Goal: Task Accomplishment & Management: Manage account settings

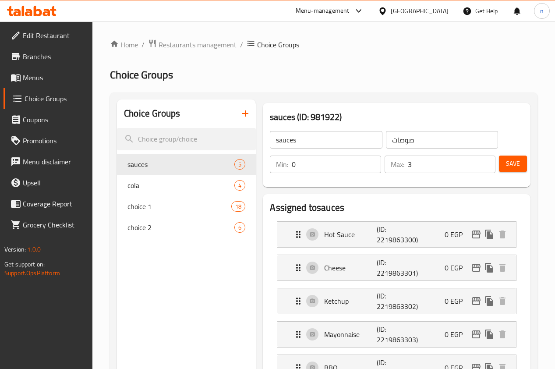
click at [169, 41] on span "Restaurants management" at bounding box center [197, 44] width 78 height 11
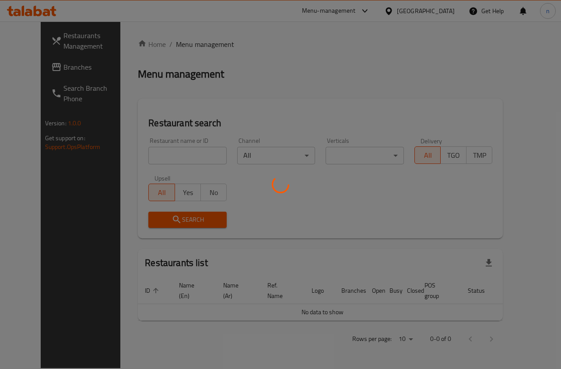
click at [29, 58] on div at bounding box center [280, 184] width 561 height 369
click at [29, 67] on div at bounding box center [280, 184] width 561 height 369
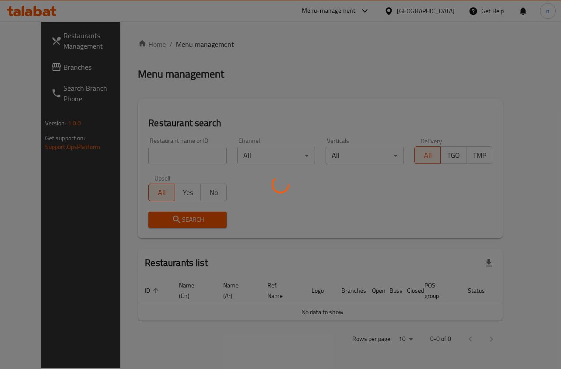
click at [29, 67] on div at bounding box center [280, 184] width 561 height 369
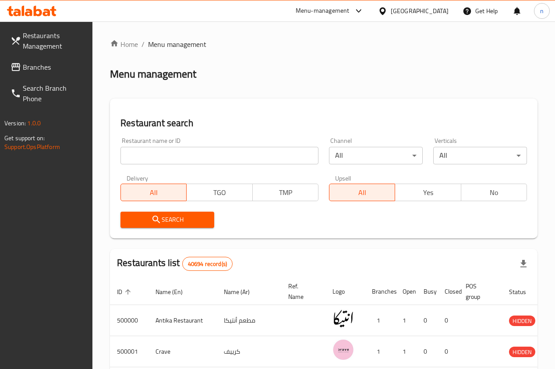
click at [29, 67] on span "Branches" at bounding box center [54, 67] width 63 height 11
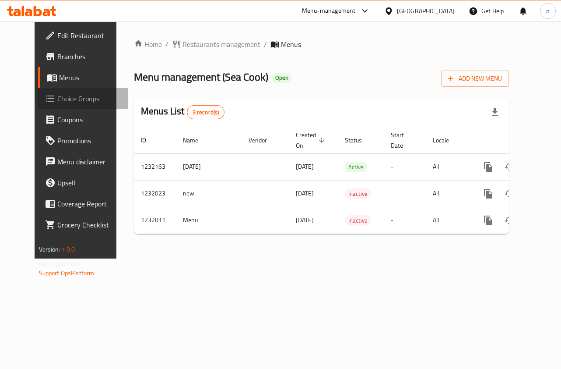
click at [57, 98] on span "Choice Groups" at bounding box center [89, 98] width 64 height 11
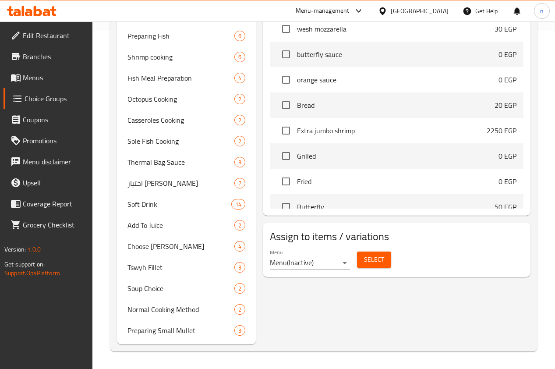
scroll to position [348, 0]
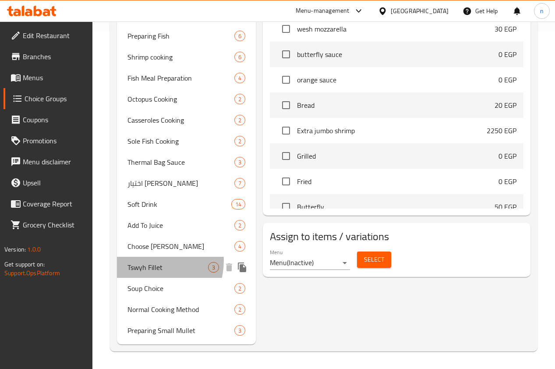
click at [146, 262] on span "Tswyh Fillet" at bounding box center [167, 267] width 81 height 11
type input "Tswyh Fillet"
type input "تسويه الفيليه"
type input "1"
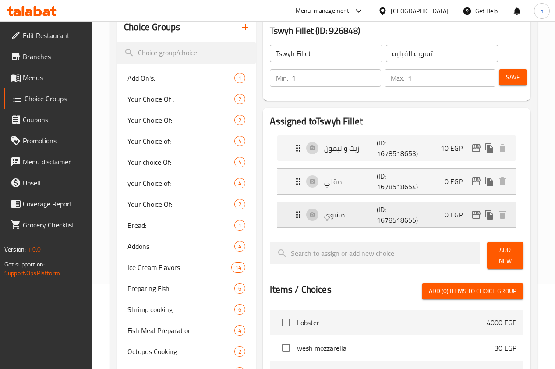
scroll to position [0, 0]
